Goal: Communication & Community: Answer question/provide support

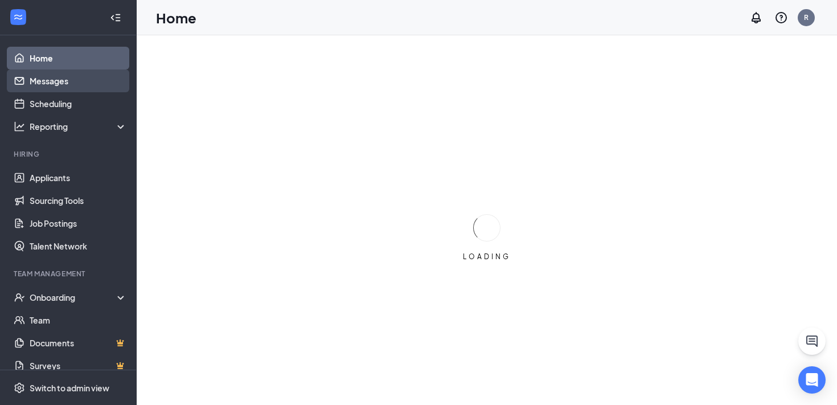
click at [60, 85] on link "Messages" at bounding box center [78, 80] width 97 height 23
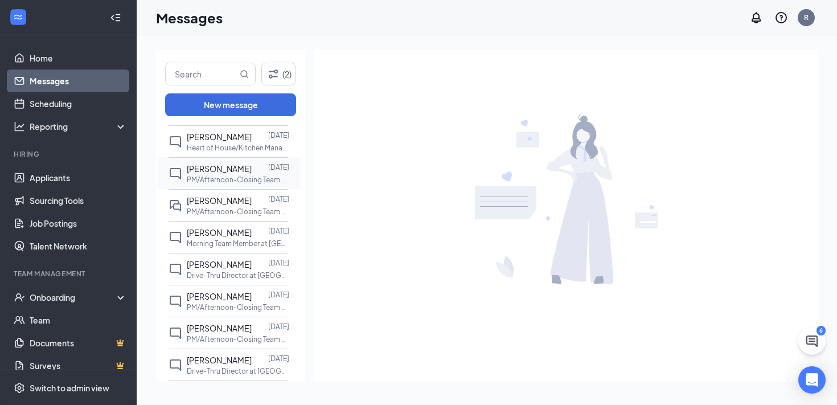
scroll to position [273, 0]
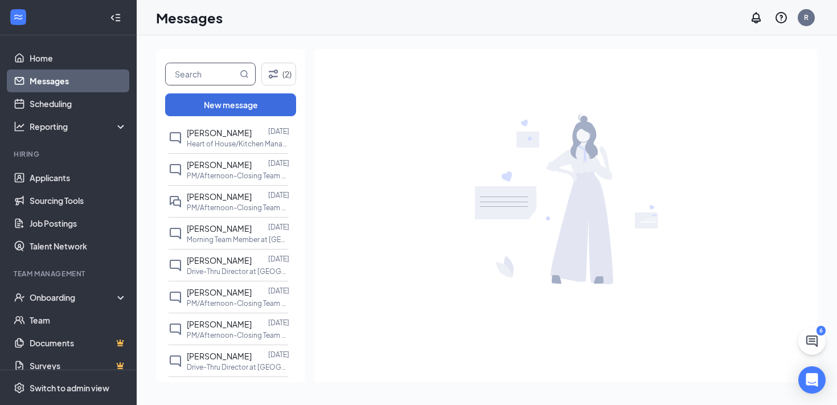
click at [191, 71] on input "text" at bounding box center [202, 74] width 72 height 22
type input "bella"
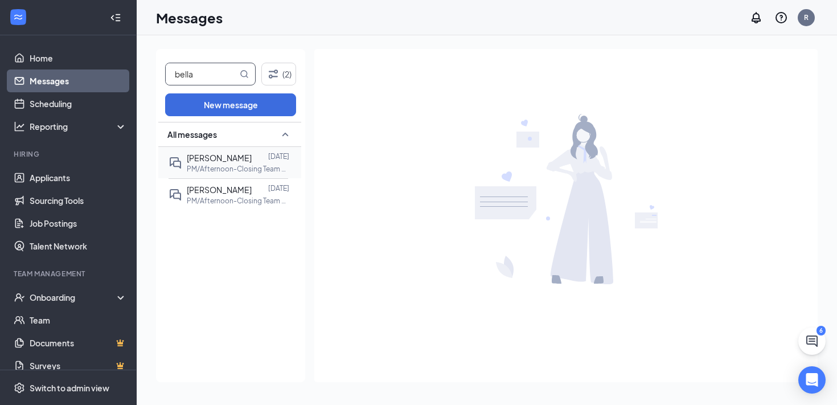
click at [206, 157] on span "[PERSON_NAME]" at bounding box center [219, 158] width 65 height 10
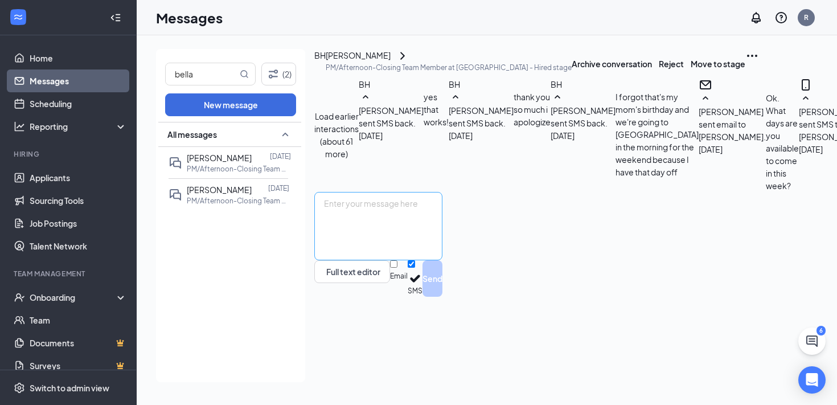
scroll to position [11, 0]
click at [442, 260] on textarea at bounding box center [378, 226] width 128 height 68
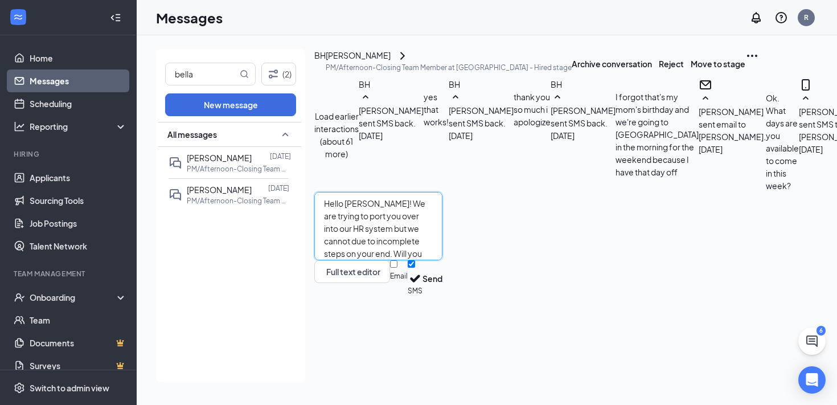
click at [442, 260] on textarea "Hello [PERSON_NAME]! We are trying to port you over into our HR system but we c…" at bounding box center [378, 226] width 128 height 68
type textarea "Hello [PERSON_NAME]! We are trying to port you over into our HR system but we c…"
click at [397, 268] on input "Email" at bounding box center [393, 263] width 7 height 7
checkbox input "true"
click at [442, 299] on button "Send" at bounding box center [432, 279] width 20 height 39
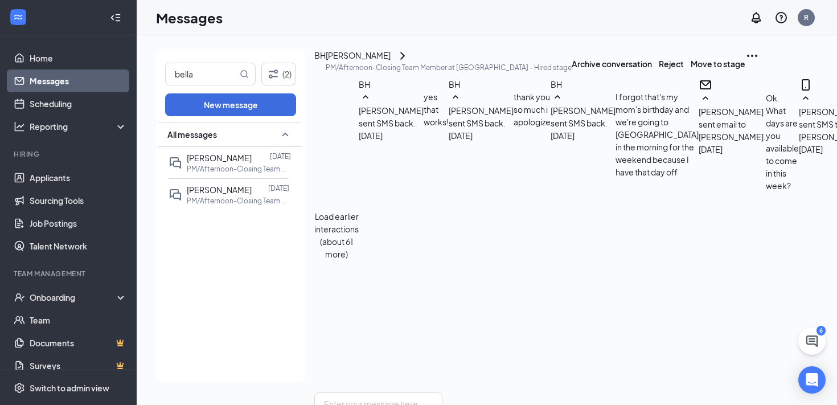
scroll to position [719, 0]
